Goal: Task Accomplishment & Management: Manage account settings

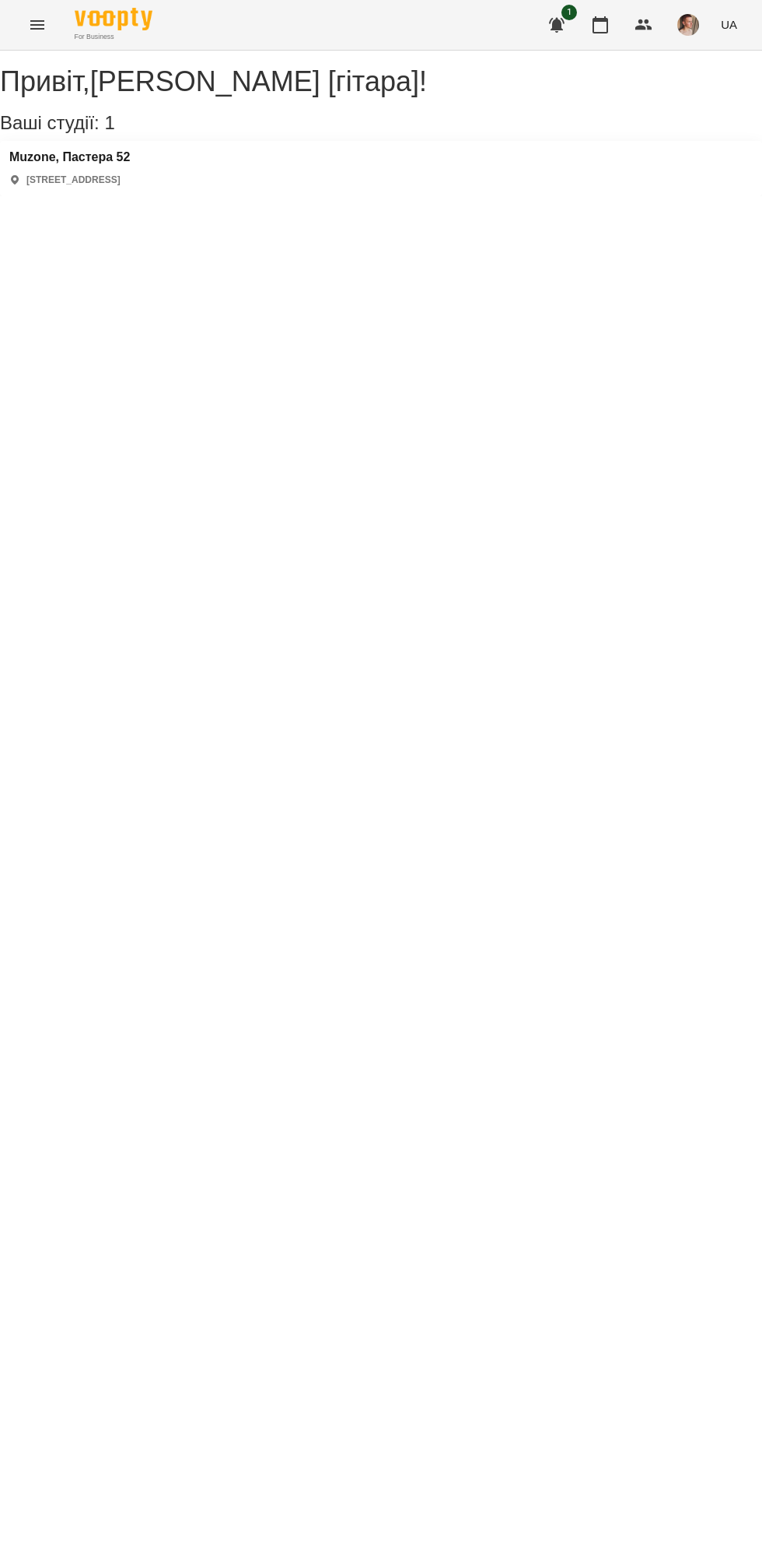
click at [203, 196] on div "Muzone, Пастера 52 [STREET_ADDRESS]" at bounding box center [381, 169] width 762 height 56
click at [130, 164] on h3 "Muzone, Пастера 52" at bounding box center [69, 157] width 121 height 14
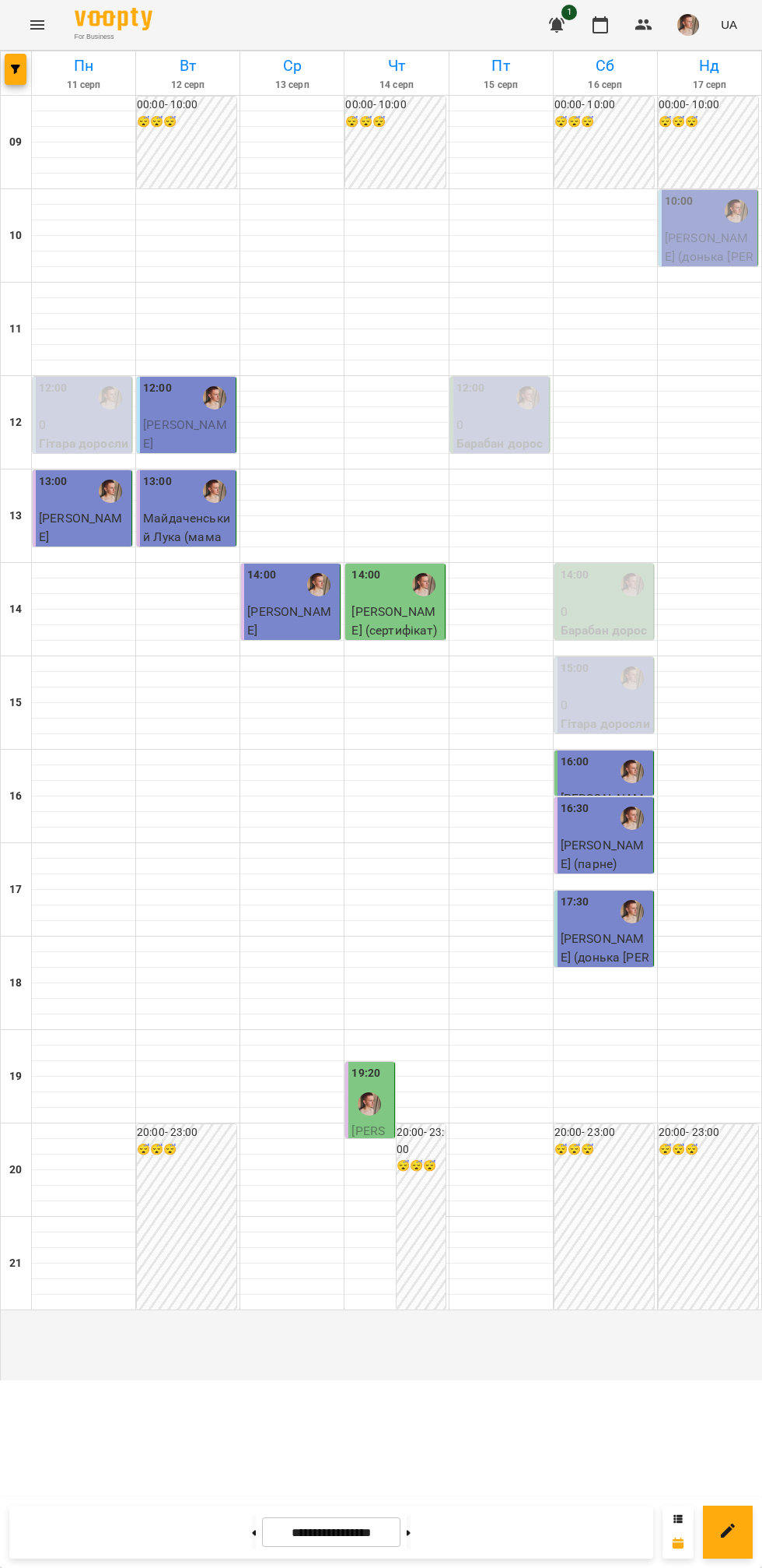
click at [680, 301] on span "[PERSON_NAME] (донька [PERSON_NAME] 17 років)" at bounding box center [709, 266] width 89 height 70
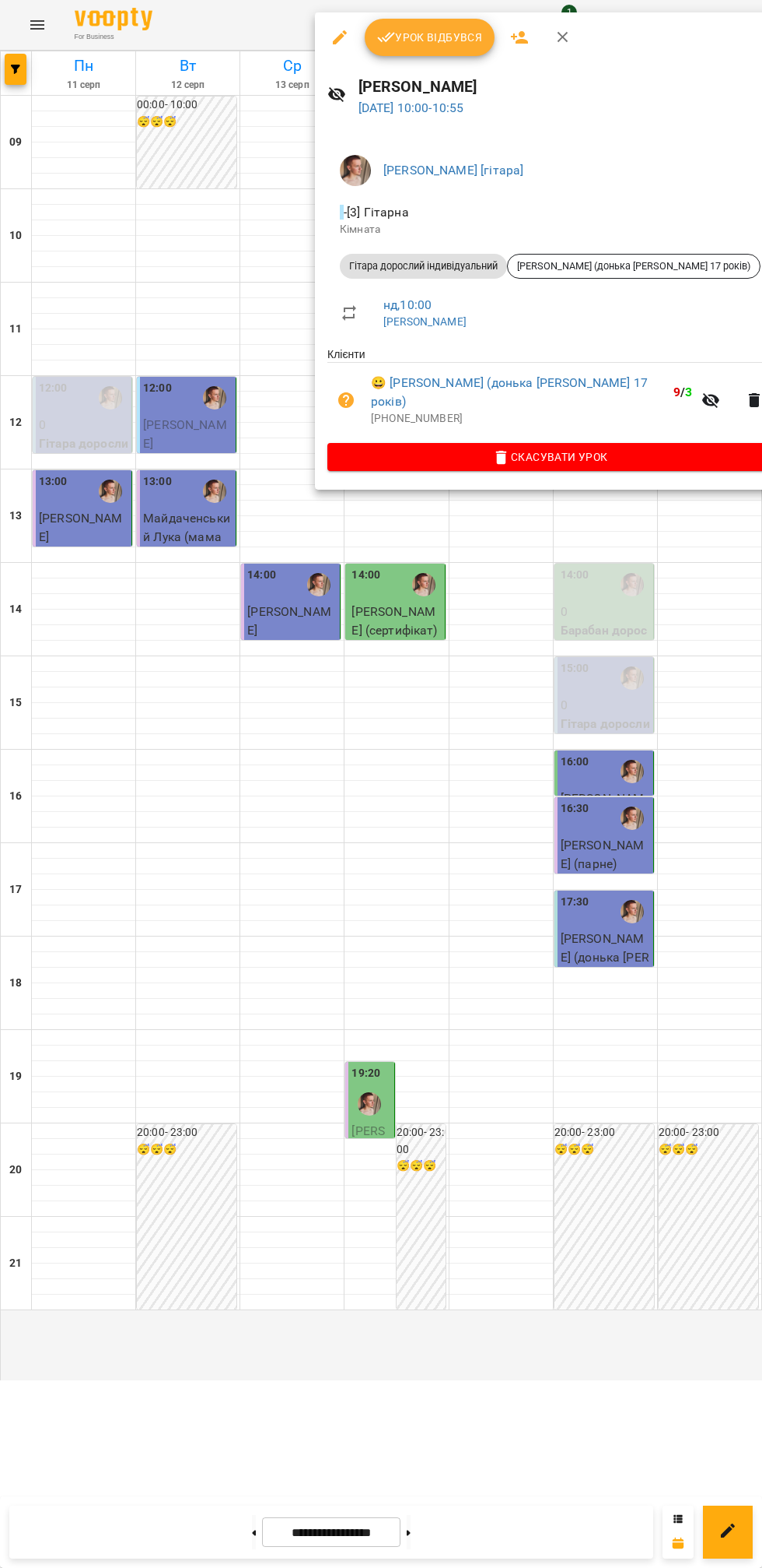
click at [440, 38] on span "Урок відбувся" at bounding box center [430, 37] width 106 height 19
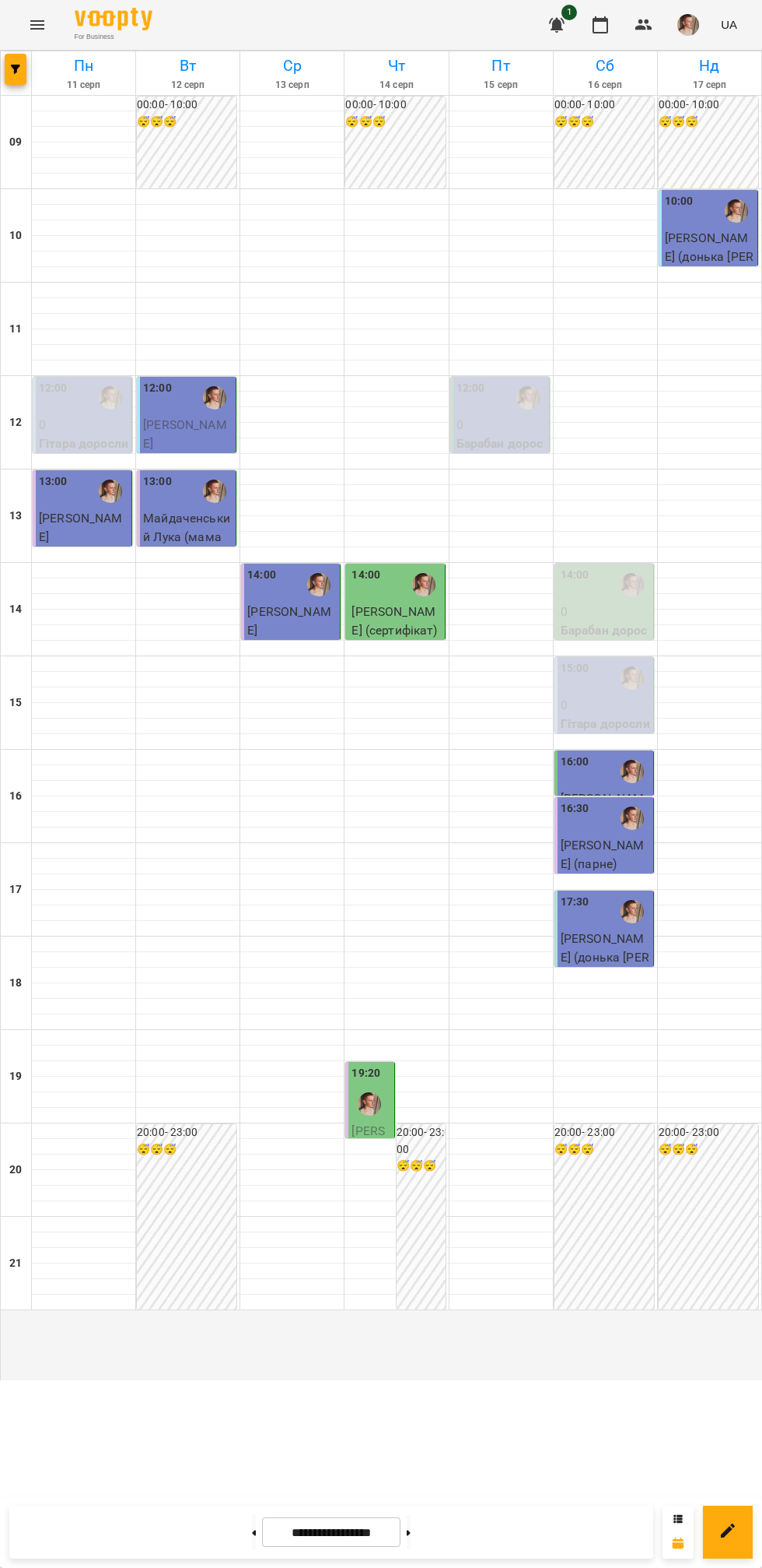
click at [411, 1533] on icon at bounding box center [409, 1532] width 4 height 5
type input "**********"
